Goal: Use online tool/utility: Utilize a website feature to perform a specific function

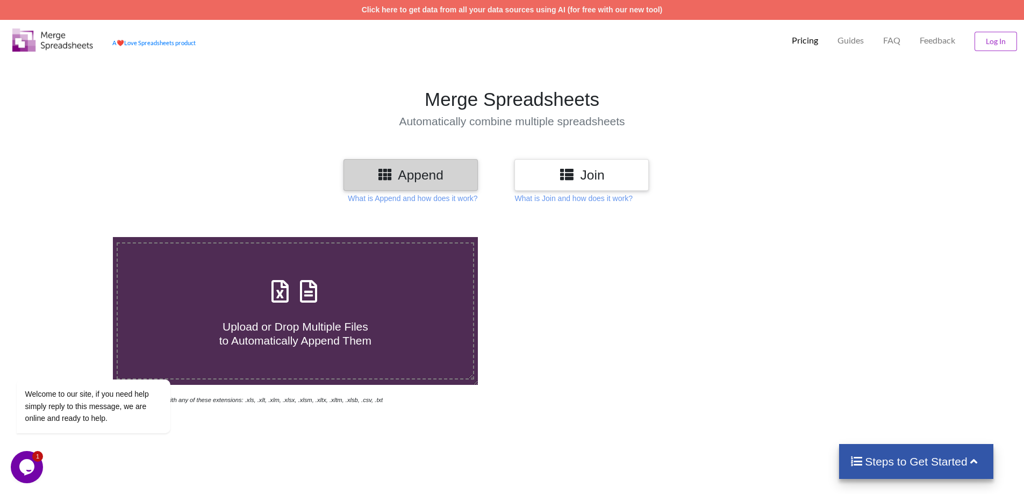
click at [435, 175] on h3 "Append" at bounding box center [410, 175] width 118 height 16
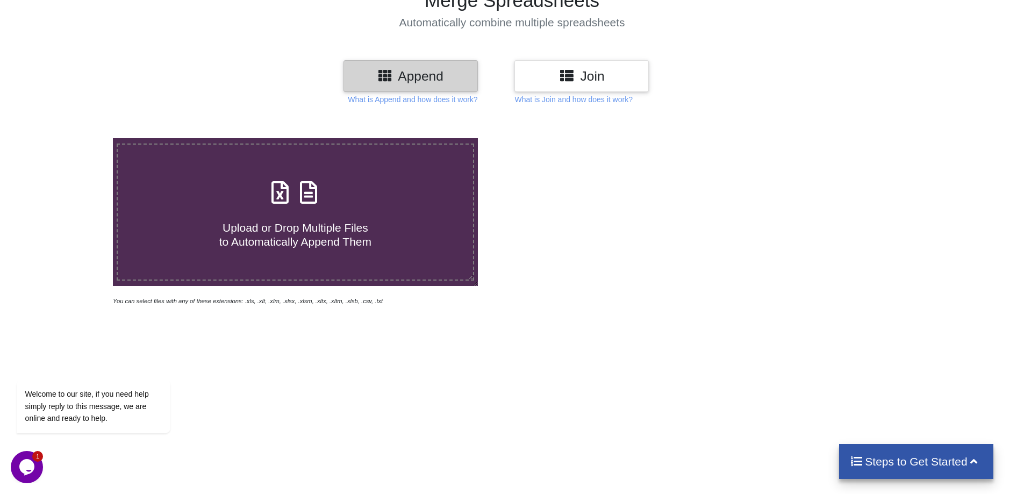
scroll to position [107, 0]
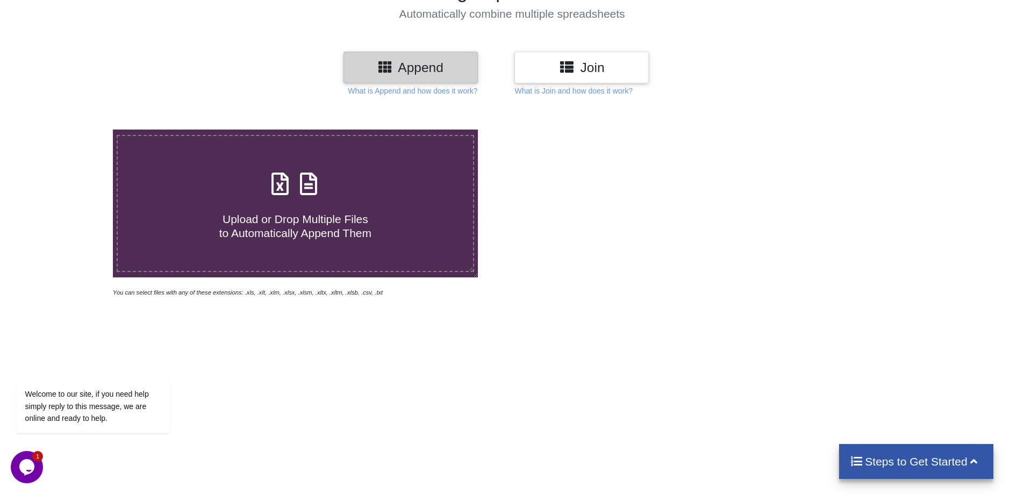
click at [297, 181] on icon at bounding box center [308, 178] width 27 height 23
click at [73, 130] on input "Upload or Drop Multiple Files to Automatically Append Them" at bounding box center [73, 130] width 0 height 0
type input "C:\fakepath\6° ANO A TARDE ANUAL - 40115922.xlsx"
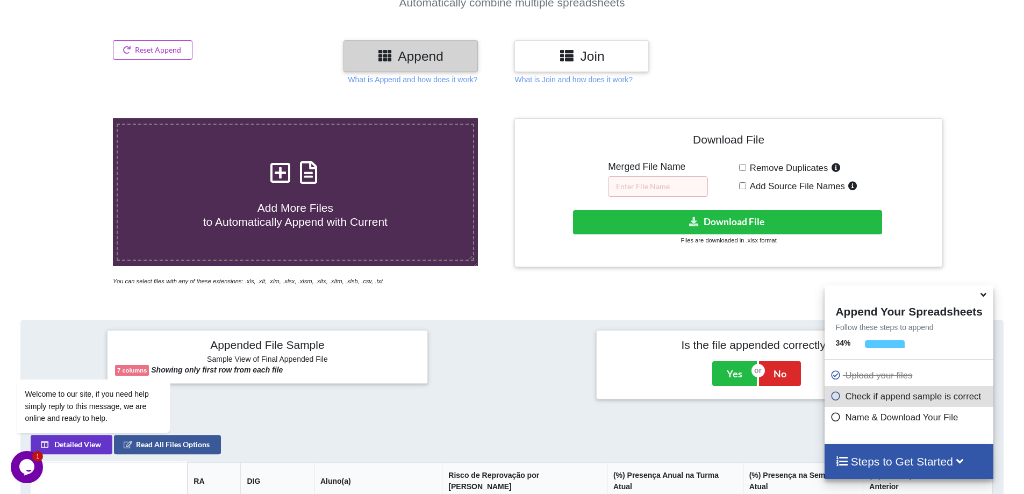
scroll to position [134, 0]
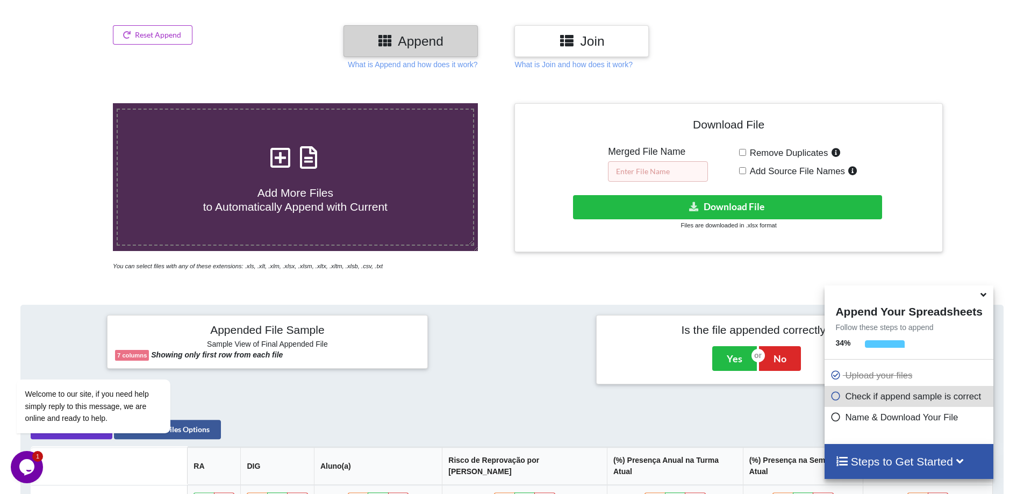
click at [642, 171] on input "text" at bounding box center [658, 171] width 100 height 20
click at [743, 169] on input "Add Source File Names" at bounding box center [742, 170] width 7 height 7
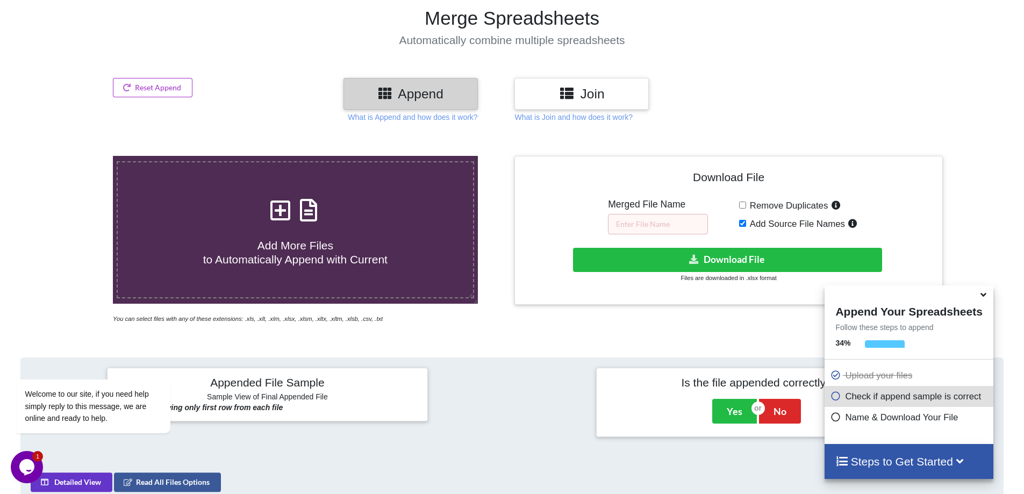
scroll to position [80, 0]
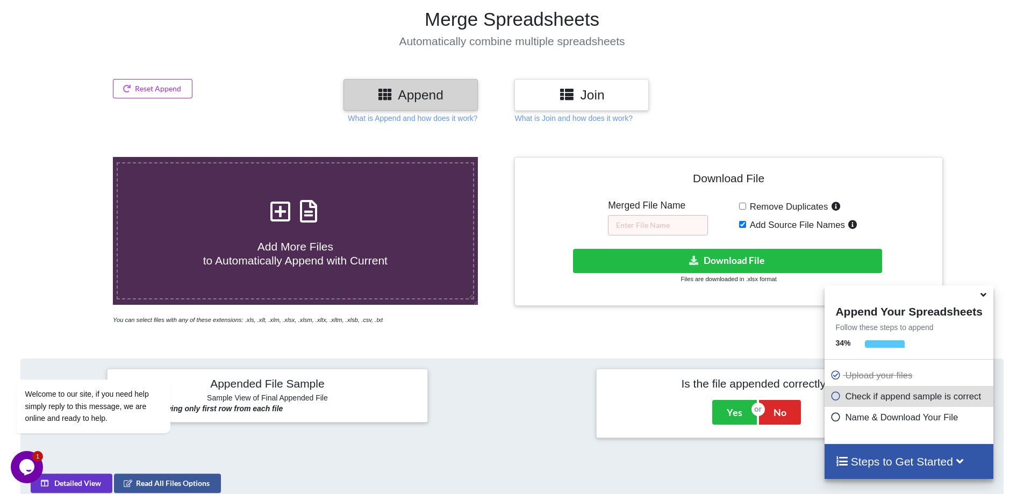
click at [739, 227] on input "Add Source File Names" at bounding box center [742, 224] width 7 height 7
checkbox input "false"
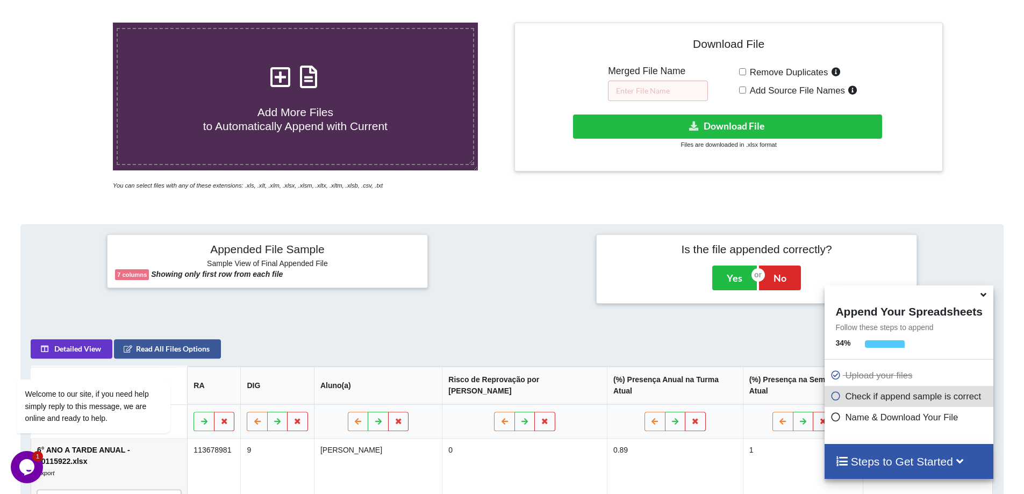
scroll to position [215, 0]
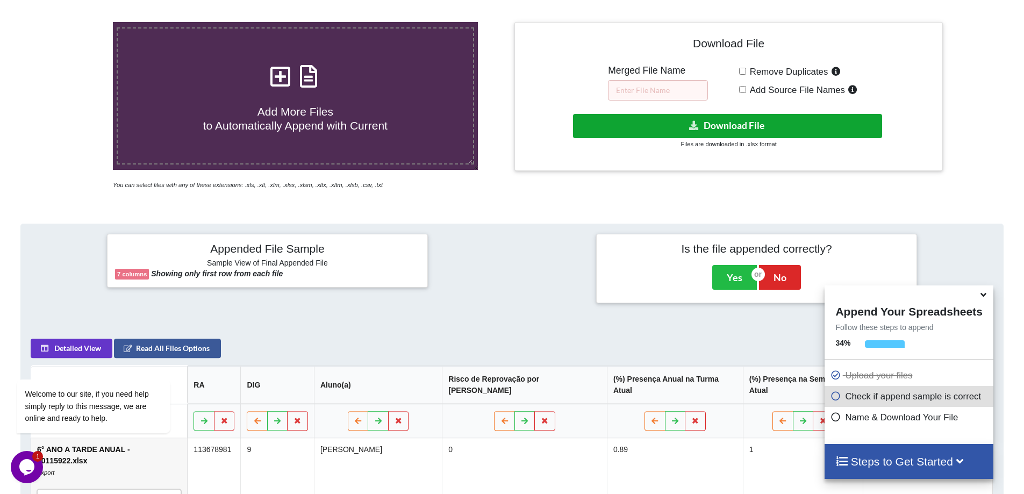
click at [751, 123] on button "Download File" at bounding box center [727, 126] width 309 height 24
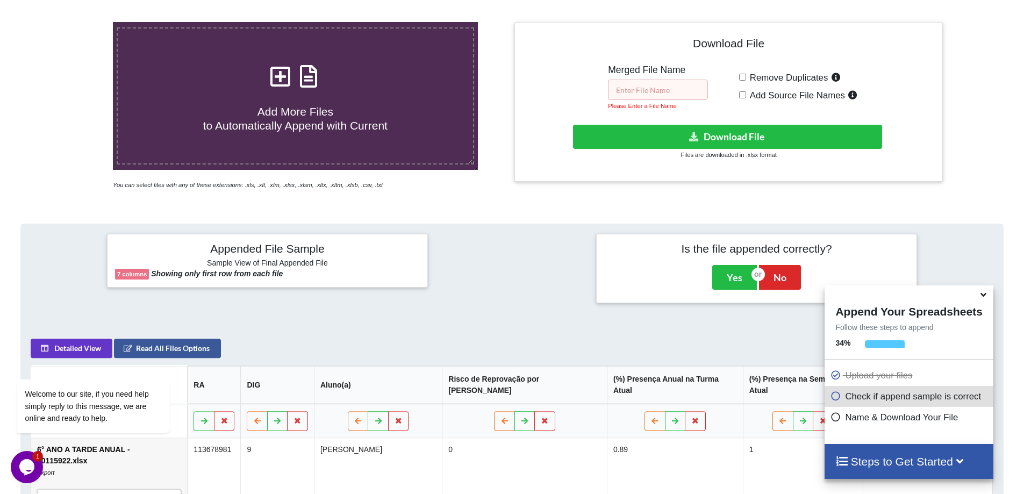
click at [664, 95] on input "text" at bounding box center [658, 90] width 100 height 20
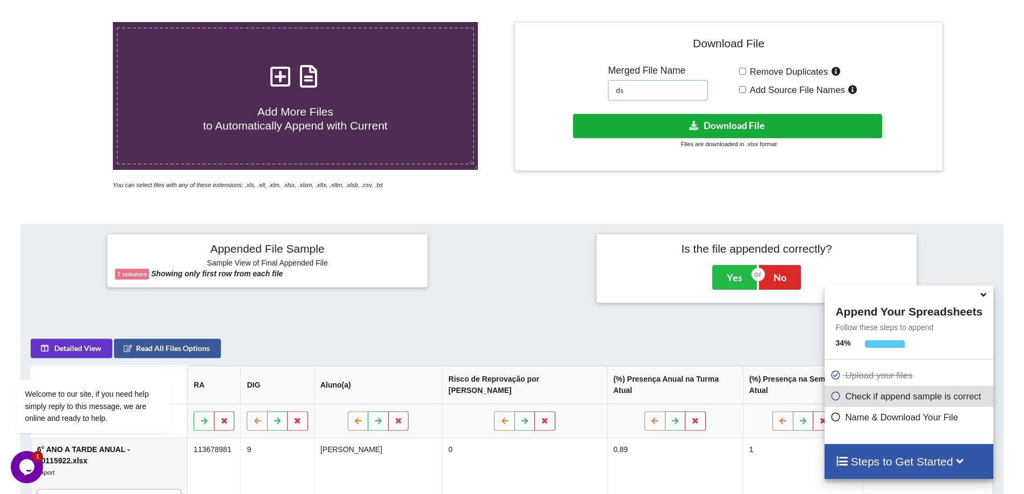
type input "ds"
click at [699, 124] on icon at bounding box center [693, 125] width 11 height 8
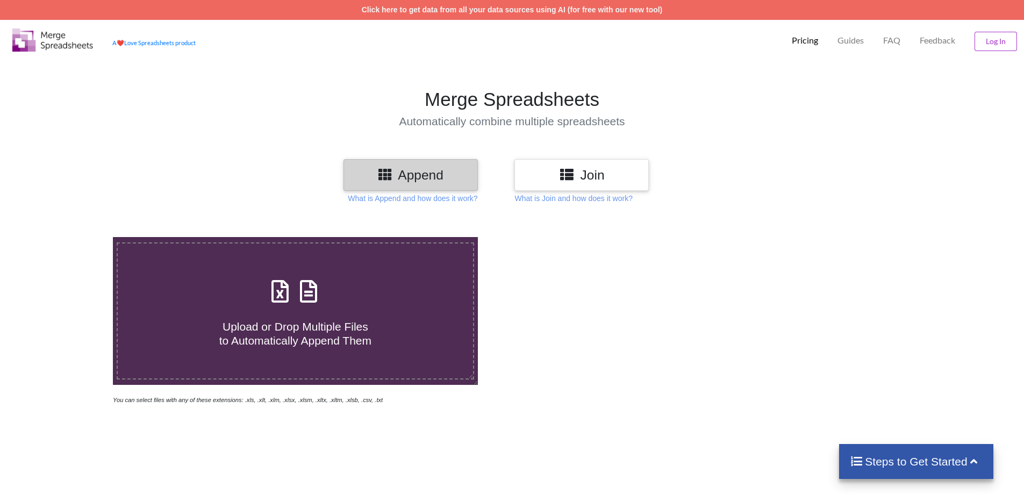
click at [326, 288] on div "Upload or Drop Multiple Files to Automatically Append Them" at bounding box center [295, 311] width 355 height 73
click at [73, 237] on input "Upload or Drop Multiple Files to Automatically Append Them" at bounding box center [73, 237] width 0 height 0
type input "C:\fakepath\7° ANO D TARDE ANUAL - 40040022.xlsx"
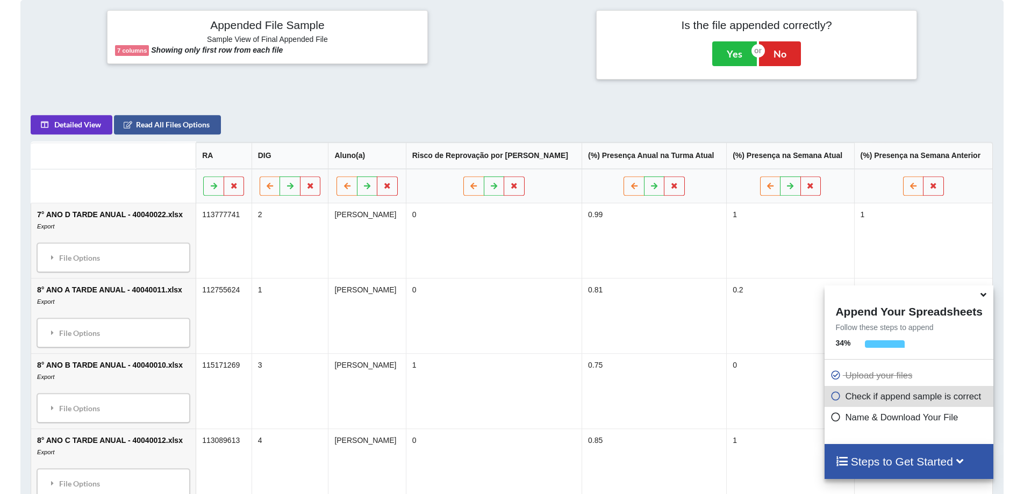
scroll to position [438, 0]
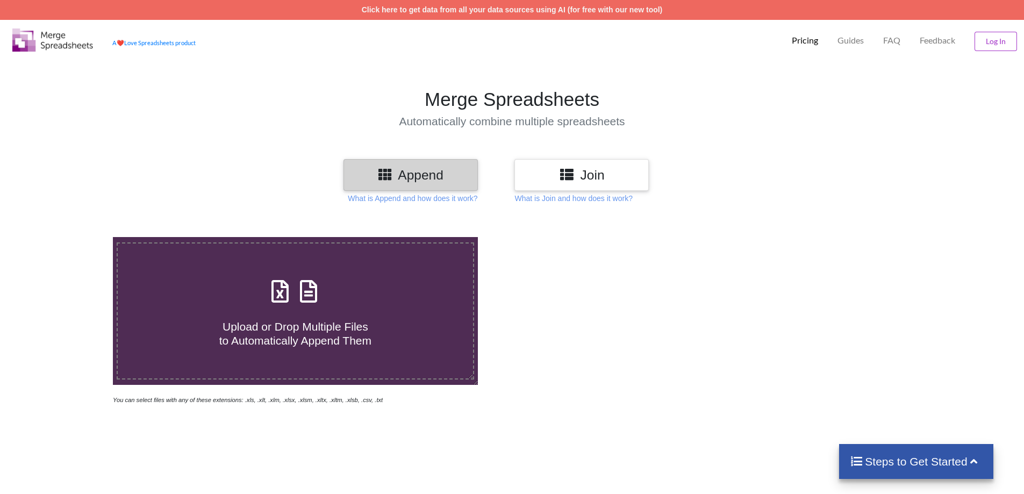
click at [329, 300] on div "Upload or Drop Multiple Files to Automatically Append Them" at bounding box center [295, 311] width 355 height 73
click at [73, 237] on input "Upload or Drop Multiple Files to Automatically Append Them" at bounding box center [73, 237] width 0 height 0
type input "C:\fakepath\1ª SERIE A MANHA ANUAL - 40076932.xlsx"
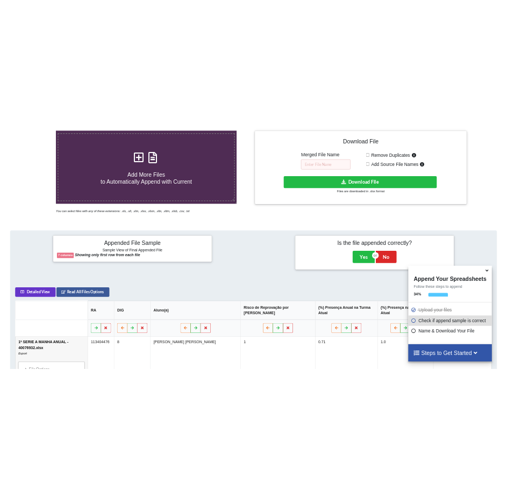
scroll to position [224, 0]
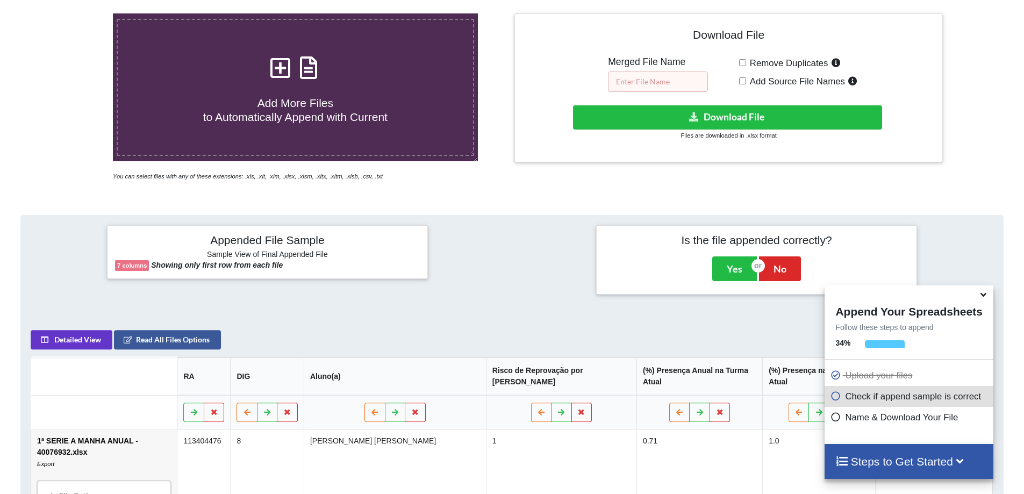
click at [636, 90] on input "text" at bounding box center [658, 81] width 100 height 20
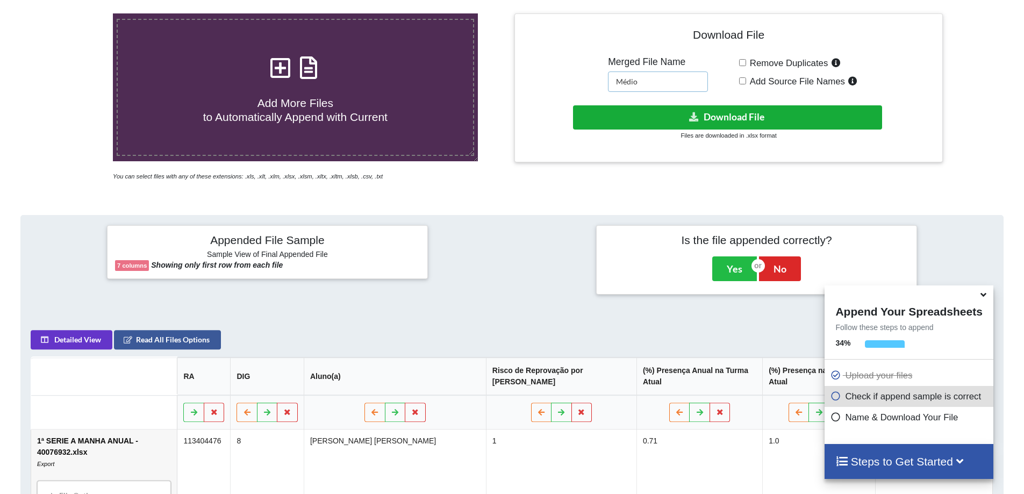
type input "Médio"
click at [706, 116] on button "Download File" at bounding box center [727, 117] width 309 height 24
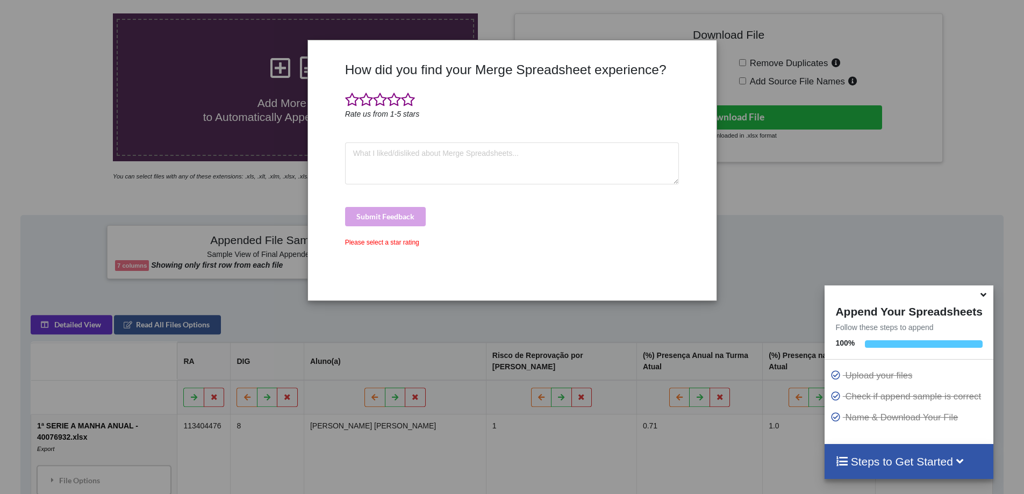
click at [423, 99] on div at bounding box center [512, 100] width 334 height 16
click at [415, 99] on div at bounding box center [512, 100] width 334 height 16
click at [410, 99] on span at bounding box center [408, 99] width 14 height 15
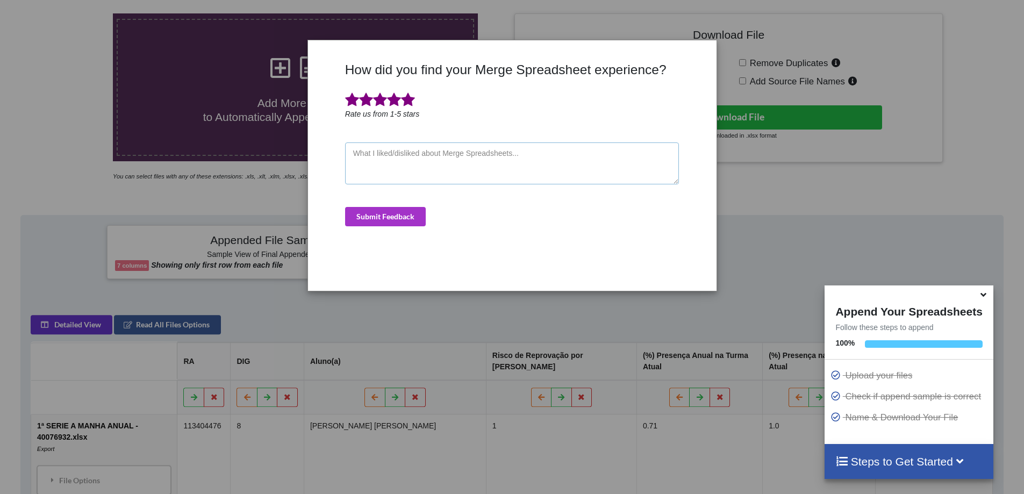
click at [425, 169] on textarea at bounding box center [512, 163] width 334 height 42
type textarea "E"
type textarea "It's working great!"
click at [398, 217] on button "Submit Feedback" at bounding box center [385, 216] width 81 height 19
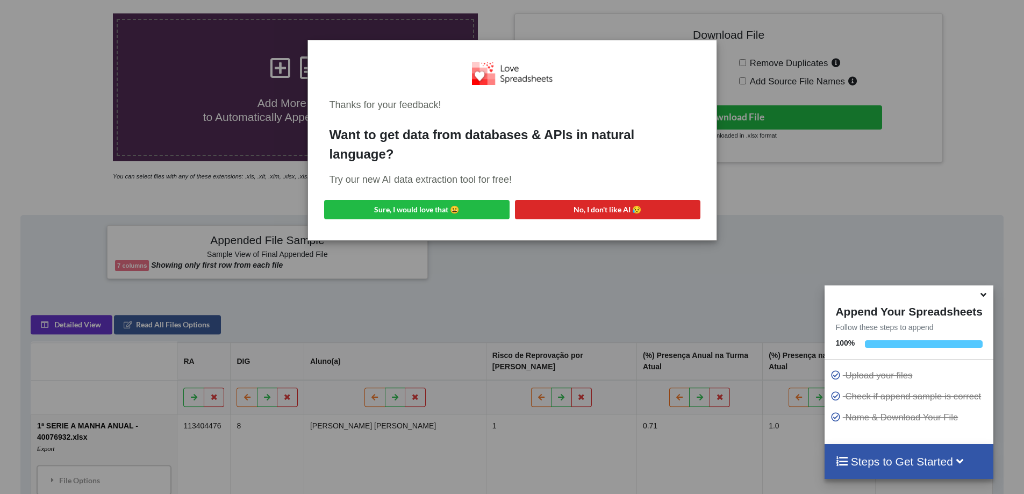
click at [579, 241] on div "Thanks for your feedback! Want to get data from databases & APIs in natural lan…" at bounding box center [512, 247] width 1024 height 494
click at [585, 263] on div "Thanks for your feedback! Want to get data from databases & APIs in natural lan…" at bounding box center [512, 247] width 1024 height 494
click at [580, 269] on div "Thanks for your feedback! Want to get data from databases & APIs in natural lan…" at bounding box center [512, 247] width 1024 height 494
click at [612, 210] on button "No, I don't like AI 😥" at bounding box center [607, 209] width 185 height 19
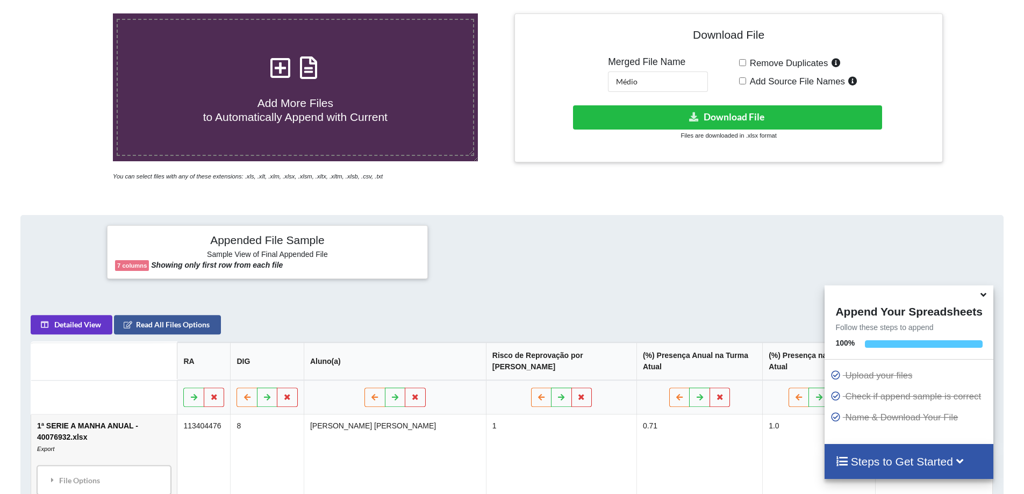
click at [741, 80] on input "Add Source File Names" at bounding box center [742, 80] width 7 height 7
checkbox input "true"
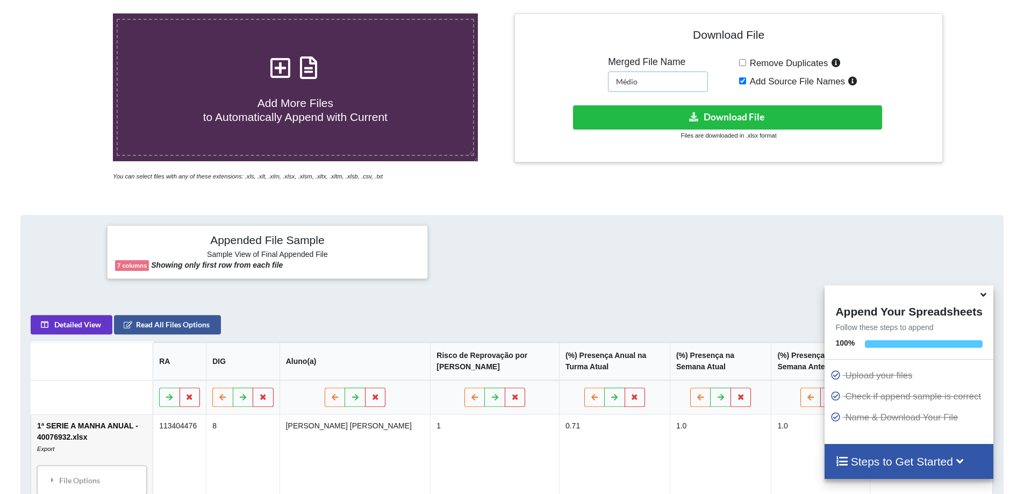
click at [662, 84] on input "Médio" at bounding box center [658, 81] width 100 height 20
type input "Médio2"
click at [697, 118] on icon at bounding box center [693, 116] width 11 height 8
